Goal: Navigation & Orientation: Find specific page/section

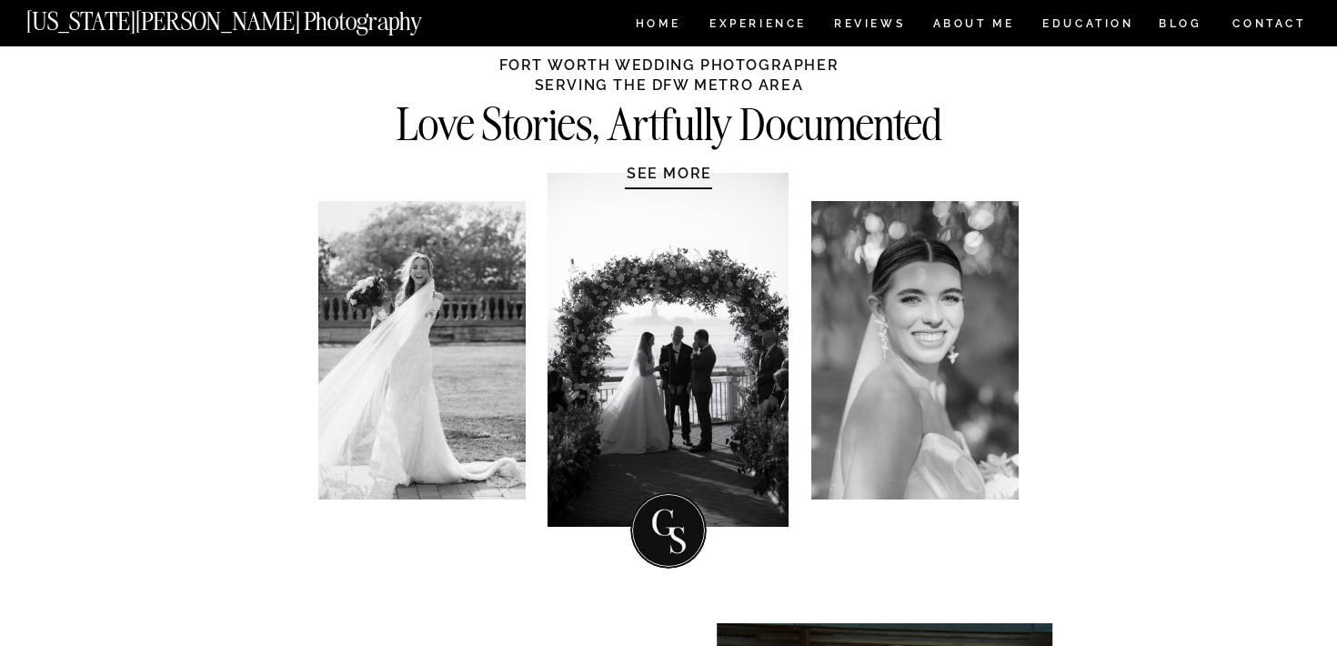
click at [681, 175] on h1 "SEE MORE" at bounding box center [669, 173] width 173 height 18
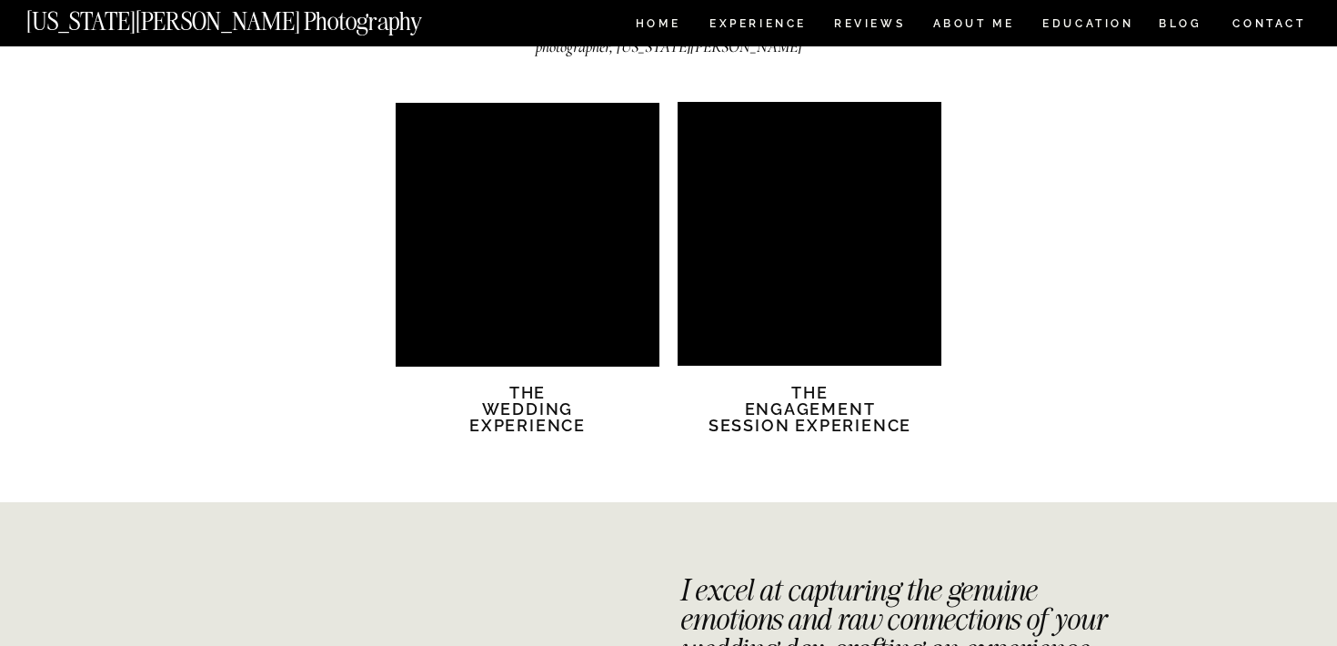
scroll to position [3108, 0]
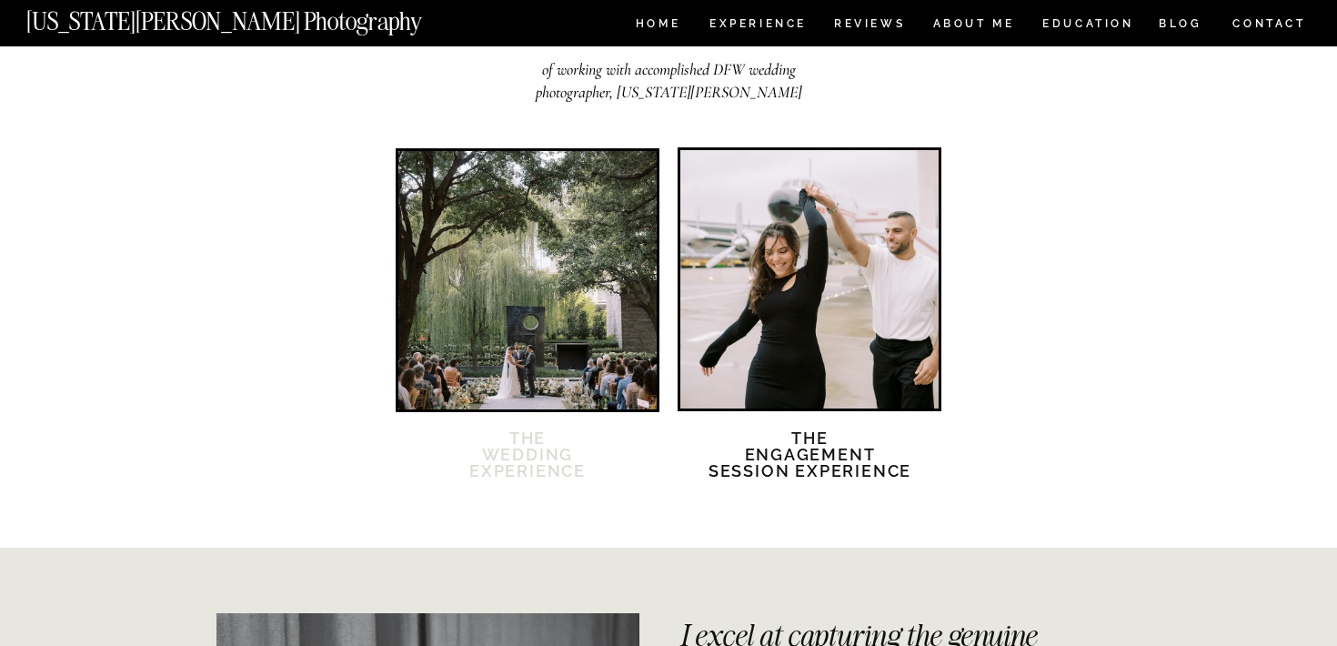
click at [553, 432] on h2 "The Wedding Experience" at bounding box center [527, 465] width 156 height 71
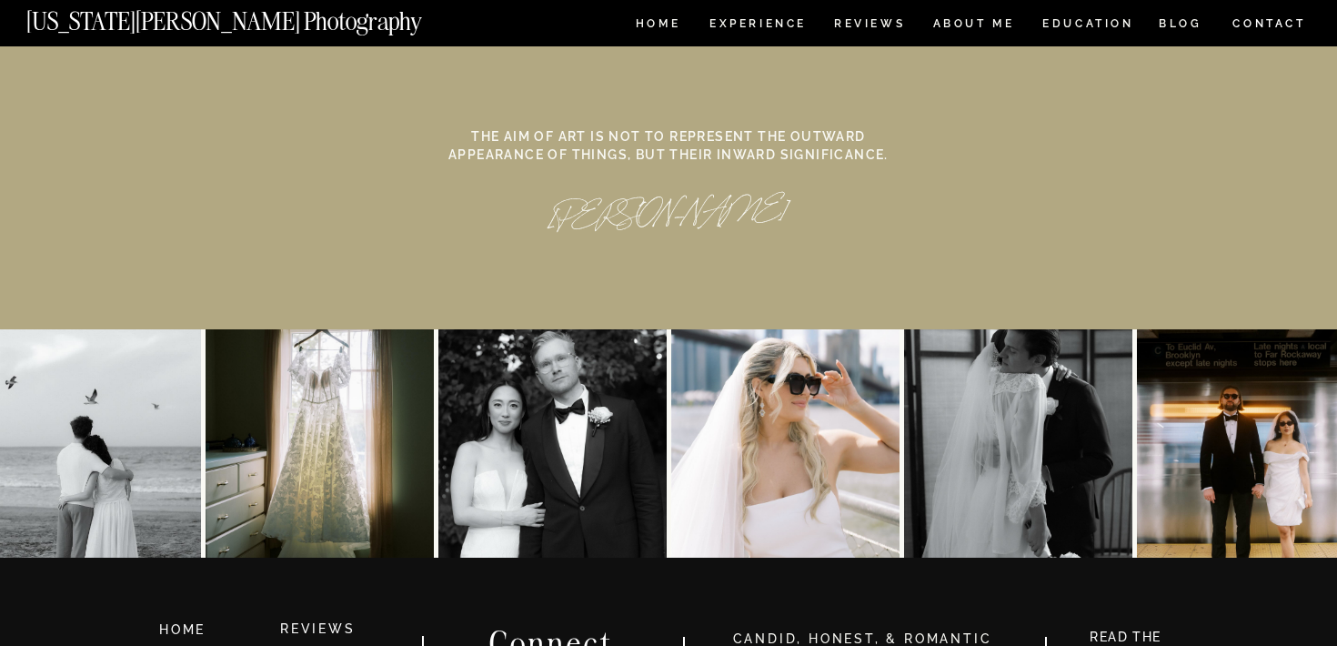
scroll to position [8575, 0]
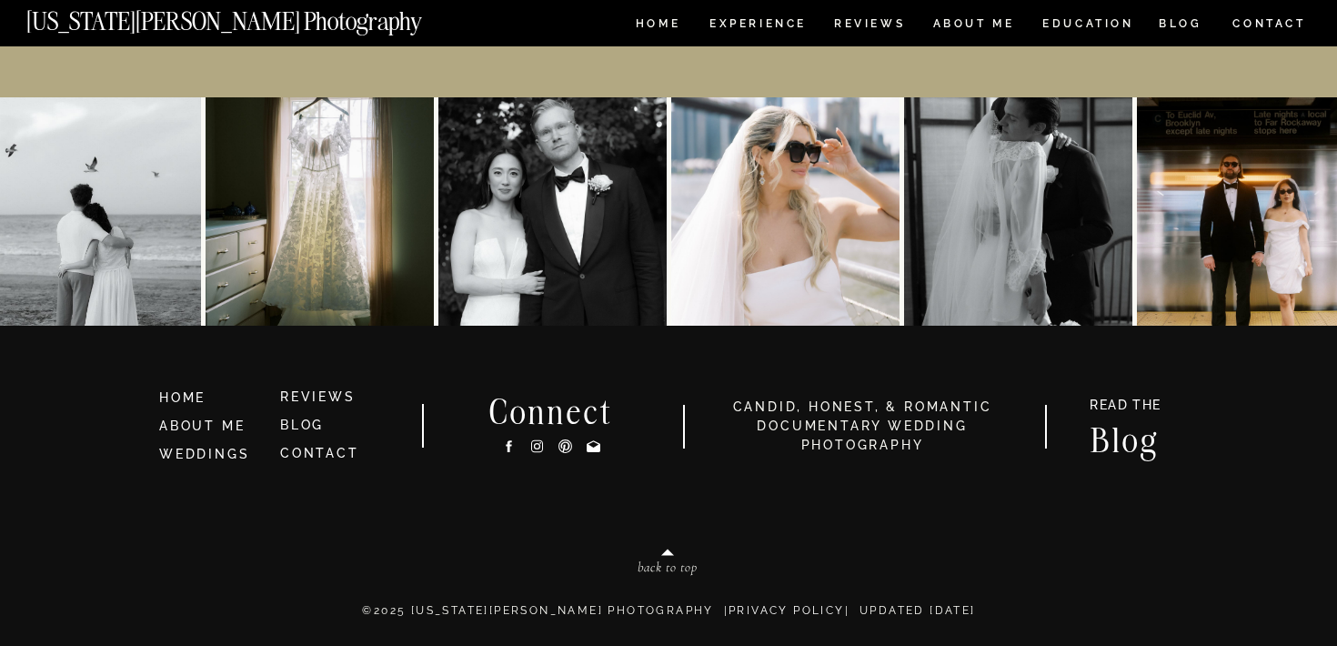
click at [175, 391] on h3 "HOME" at bounding box center [212, 398] width 106 height 20
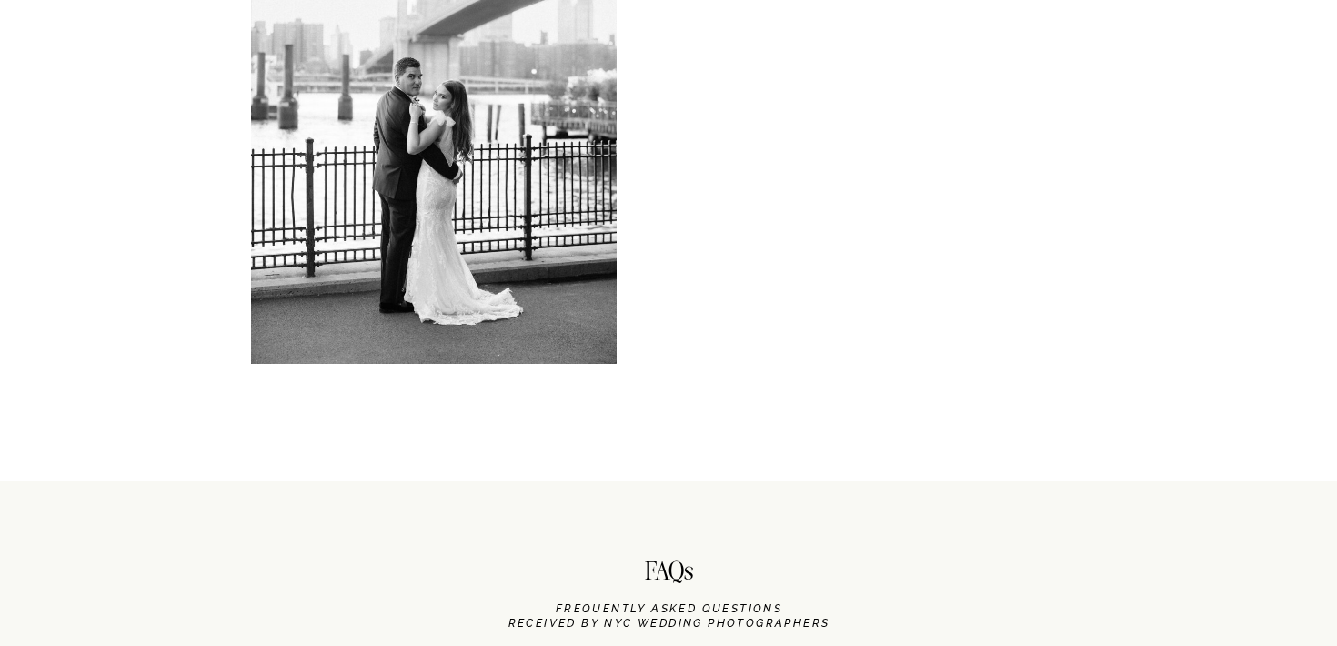
scroll to position [8689, 0]
